Goal: Contribute content: Contribute content

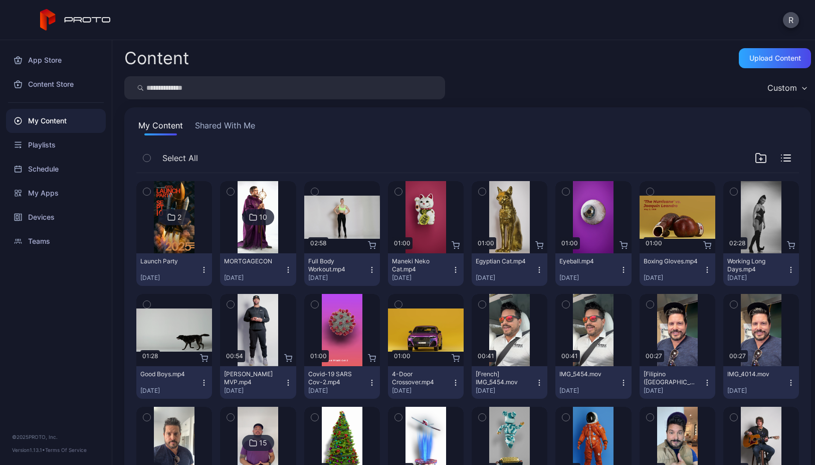
scroll to position [2, 0]
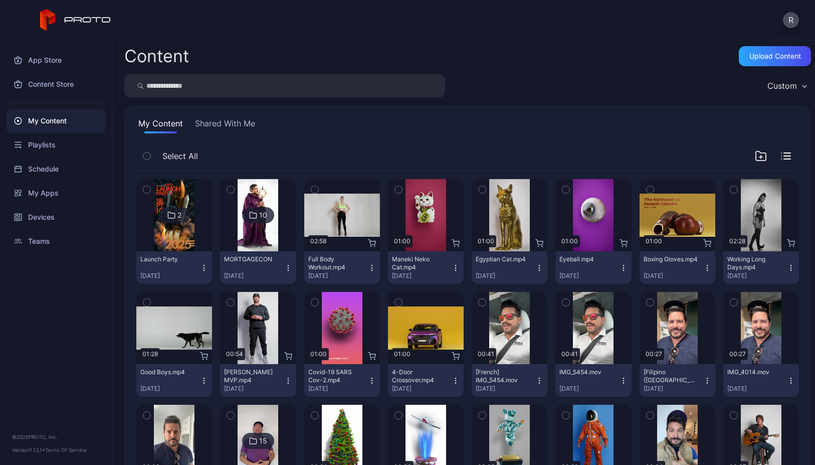
click at [181, 208] on div "2" at bounding box center [174, 215] width 32 height 16
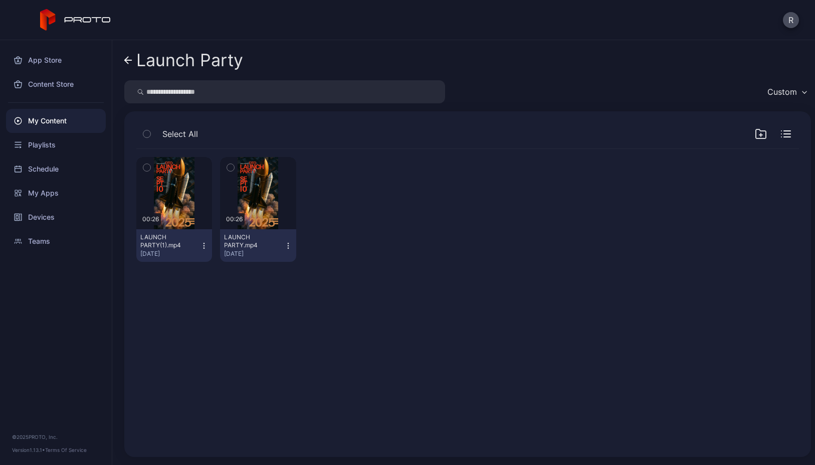
click at [120, 62] on div "Launch Party Custom Select All Preview 00:26 LAUNCH PARTY(1).mp4 [DATE] Preview…" at bounding box center [463, 252] width 703 height 424
click at [121, 62] on div "Launch Party Custom Select All Preview 00:26 LAUNCH PARTY(1).mp4 [DATE] Preview…" at bounding box center [463, 252] width 703 height 424
click at [123, 61] on div "Launch Party Custom Select All Preview 00:26 LAUNCH PARTY(1).mp4 [DATE] Preview…" at bounding box center [463, 252] width 703 height 424
click at [124, 60] on icon at bounding box center [128, 60] width 8 height 9
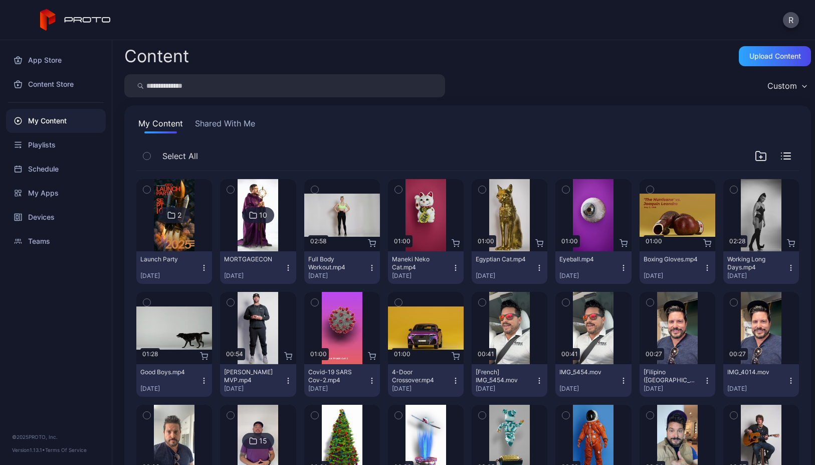
scroll to position [4, 0]
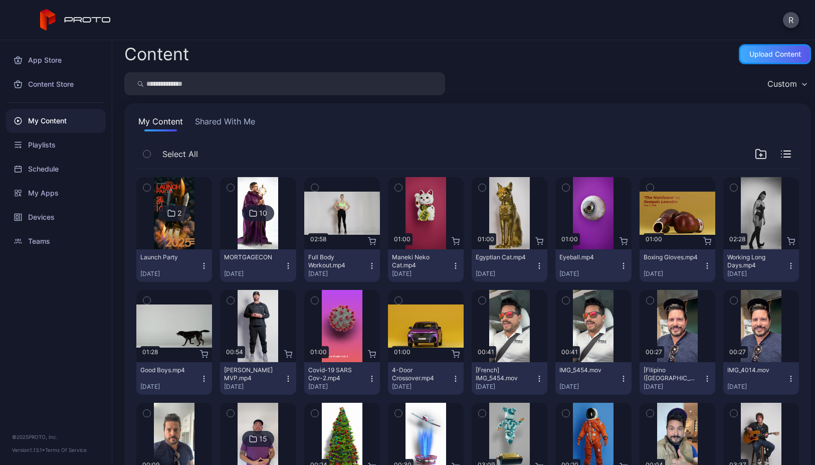
click at [756, 54] on div "Upload Content" at bounding box center [775, 54] width 52 height 8
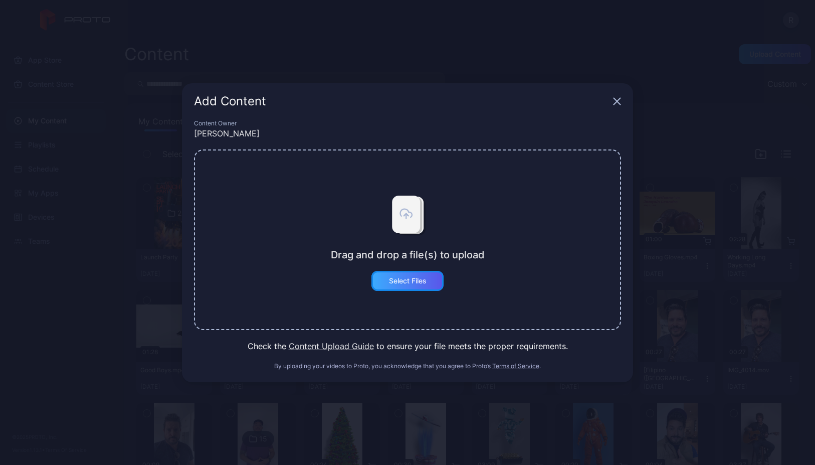
click at [411, 286] on div "Select Files" at bounding box center [407, 281] width 72 height 20
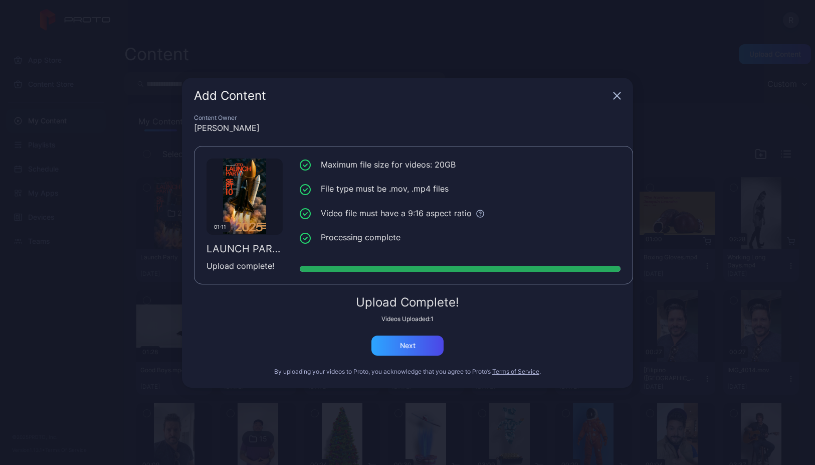
click at [410, 334] on div "Upload Complete! Videos Uploaded: 1 Next" at bounding box center [407, 325] width 427 height 59
click at [408, 348] on div "Next" at bounding box center [408, 345] width 16 height 8
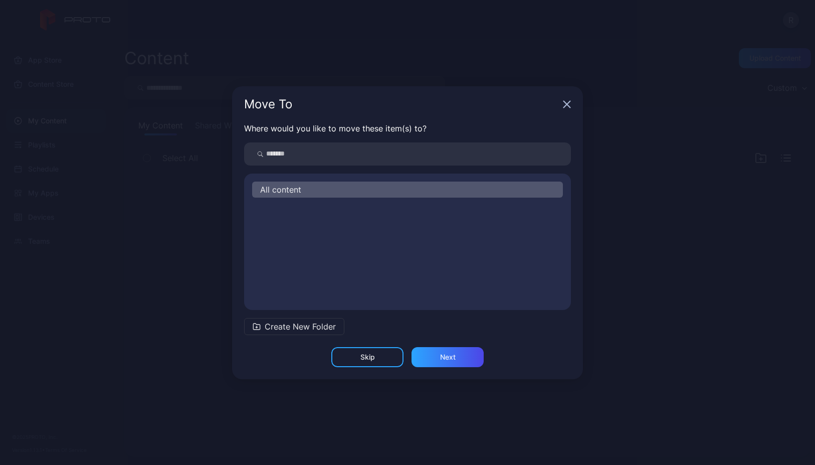
scroll to position [0, 0]
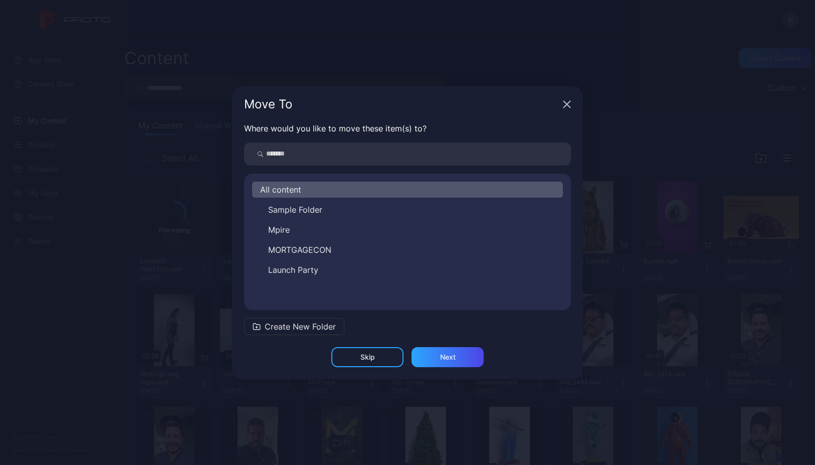
click at [328, 275] on button "Launch Party" at bounding box center [407, 270] width 311 height 16
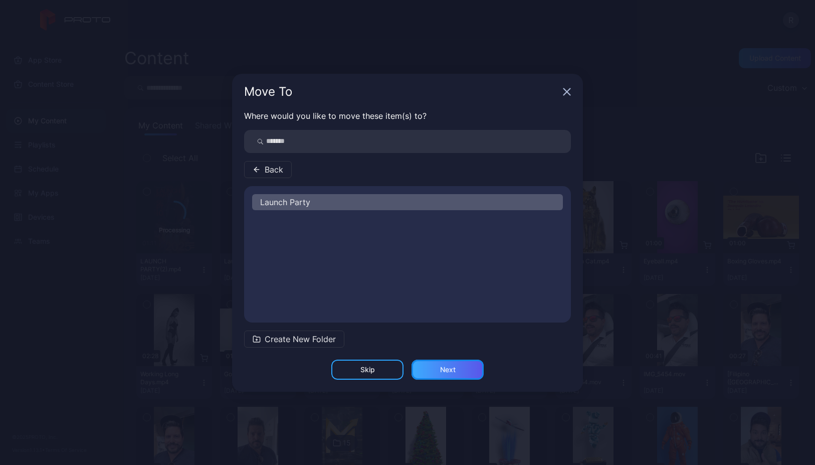
click at [461, 359] on div "Next" at bounding box center [447, 369] width 72 height 20
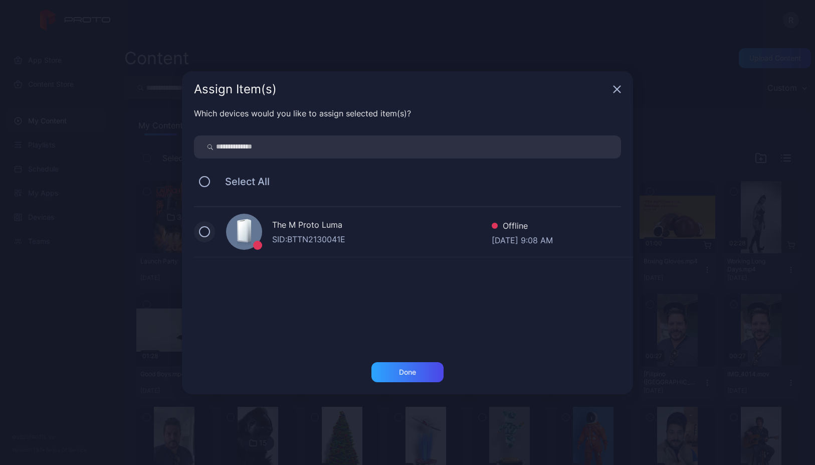
click at [204, 231] on button at bounding box center [204, 231] width 11 height 11
click at [399, 364] on div "Done" at bounding box center [407, 372] width 72 height 20
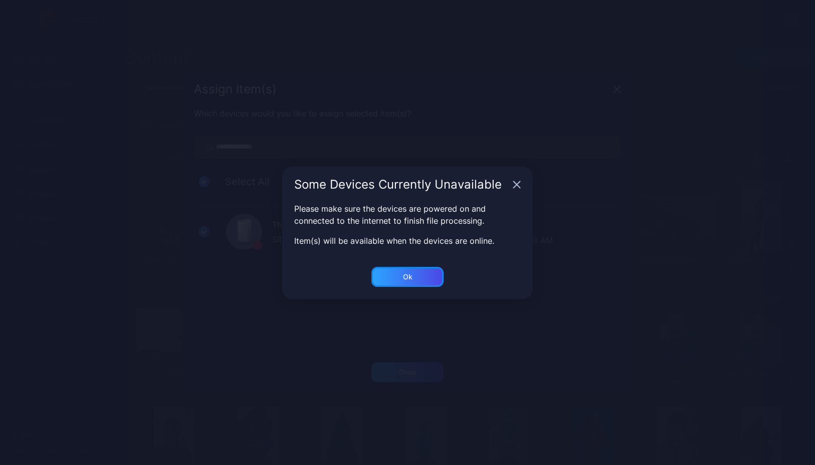
click at [398, 279] on div "Ok" at bounding box center [407, 277] width 72 height 20
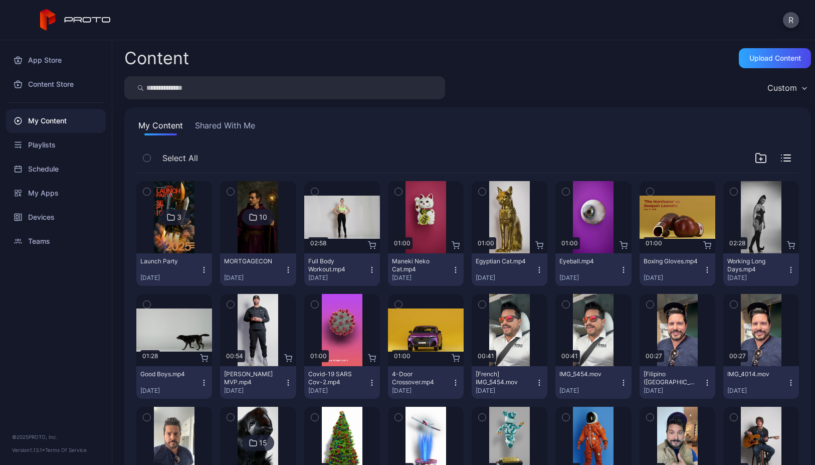
click at [174, 206] on img at bounding box center [174, 217] width 41 height 72
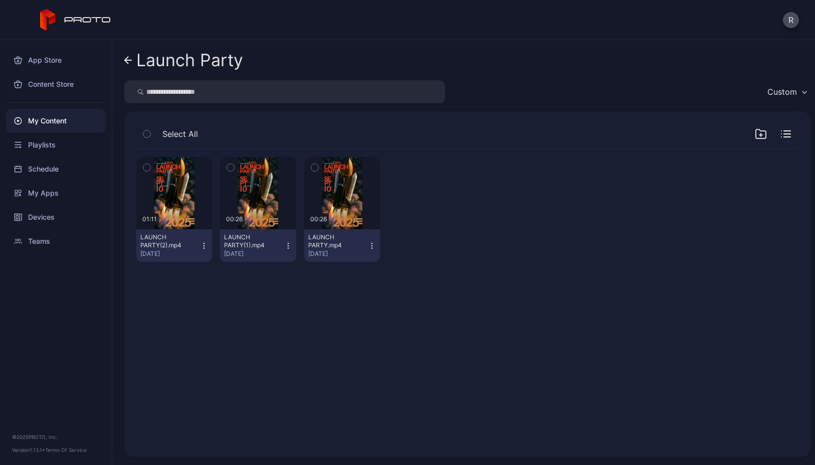
click at [118, 57] on div "Launch Party Custom Select All Preview 01:11 LAUNCH PARTY(2).mp4 [DATE] Preview…" at bounding box center [463, 252] width 703 height 424
click at [121, 59] on div "Launch Party Custom Select All Preview 01:11 LAUNCH PARTY(2).mp4 [DATE] Preview…" at bounding box center [463, 252] width 703 height 424
click at [128, 61] on icon at bounding box center [128, 60] width 8 height 9
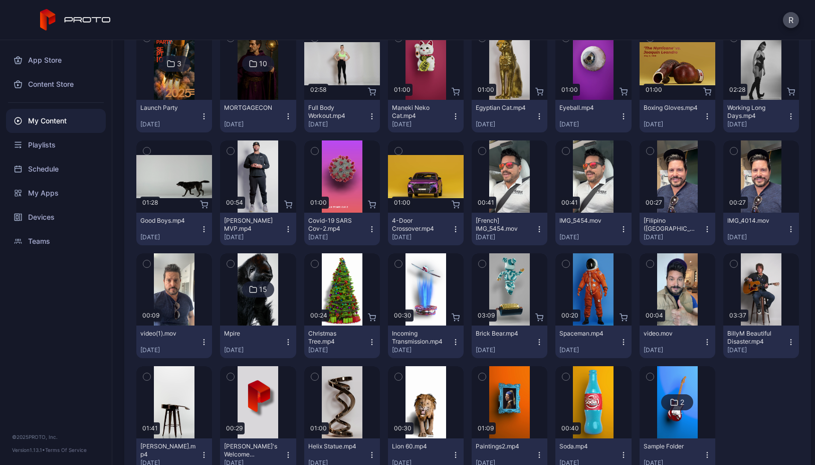
scroll to position [187, 0]
